Goal: Task Accomplishment & Management: Use online tool/utility

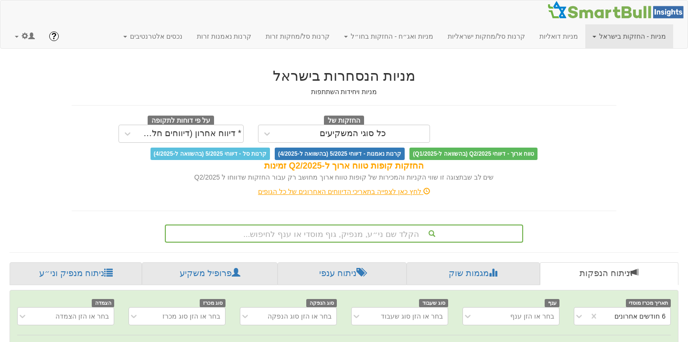
scroll to position [0, 1963]
click at [21, 35] on link at bounding box center [25, 36] width 34 height 24
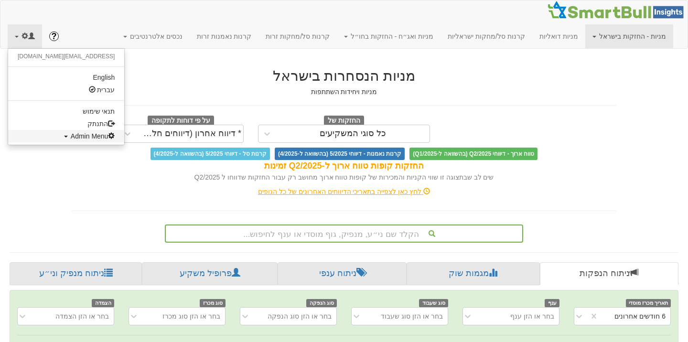
click at [71, 137] on span "Admin Menu" at bounding box center [93, 136] width 44 height 8
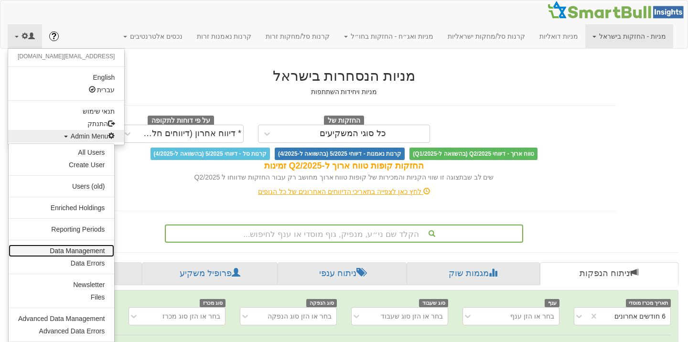
click at [77, 250] on link "Data Management" at bounding box center [62, 250] width 106 height 12
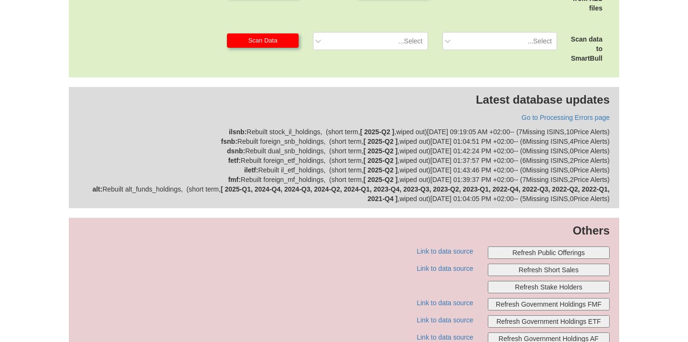
scroll to position [373, 0]
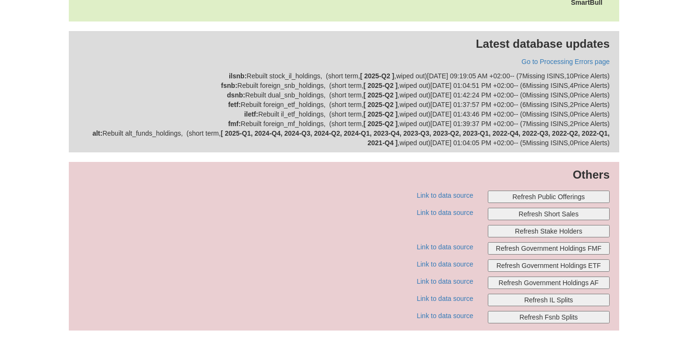
click at [518, 193] on button "Refresh Public Offerings" at bounding box center [549, 197] width 122 height 12
click at [512, 197] on button "Refresh Public Offerings" at bounding box center [549, 197] width 122 height 12
